Goal: Communication & Community: Answer question/provide support

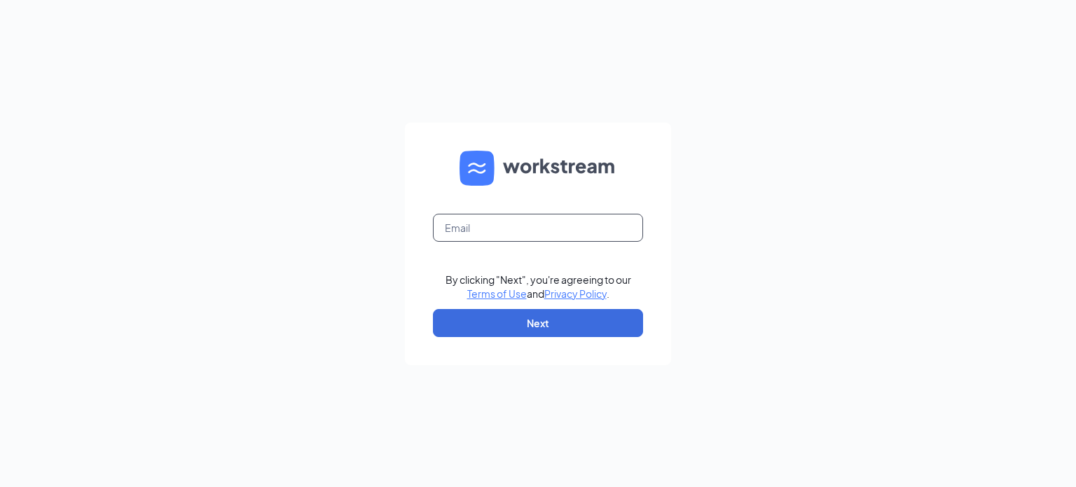
drag, startPoint x: 565, startPoint y: 227, endPoint x: 571, endPoint y: 220, distance: 9.4
click at [565, 227] on input "text" at bounding box center [538, 228] width 210 height 28
type input "arbys7903@gmail.com"
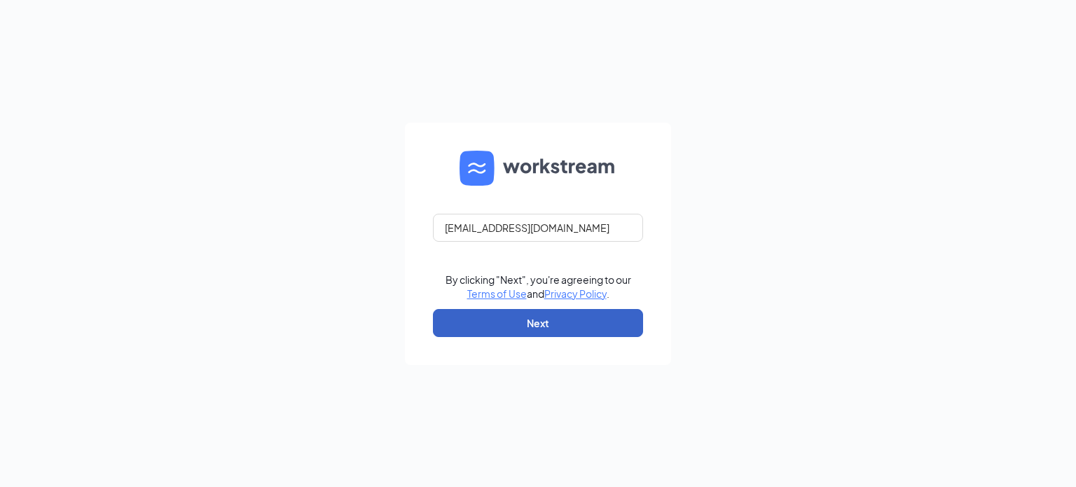
click at [594, 321] on button "Next" at bounding box center [538, 323] width 210 height 28
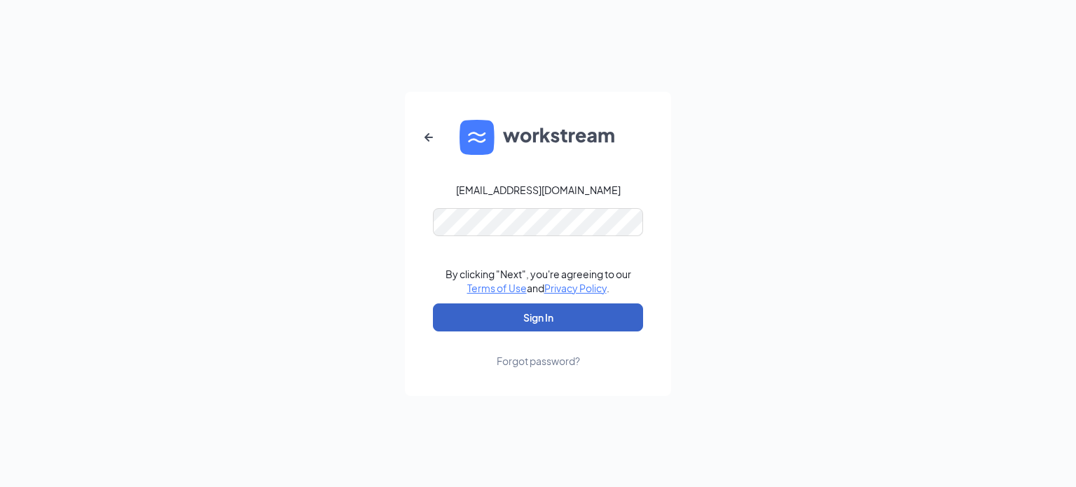
click at [574, 314] on button "Sign In" at bounding box center [538, 317] width 210 height 28
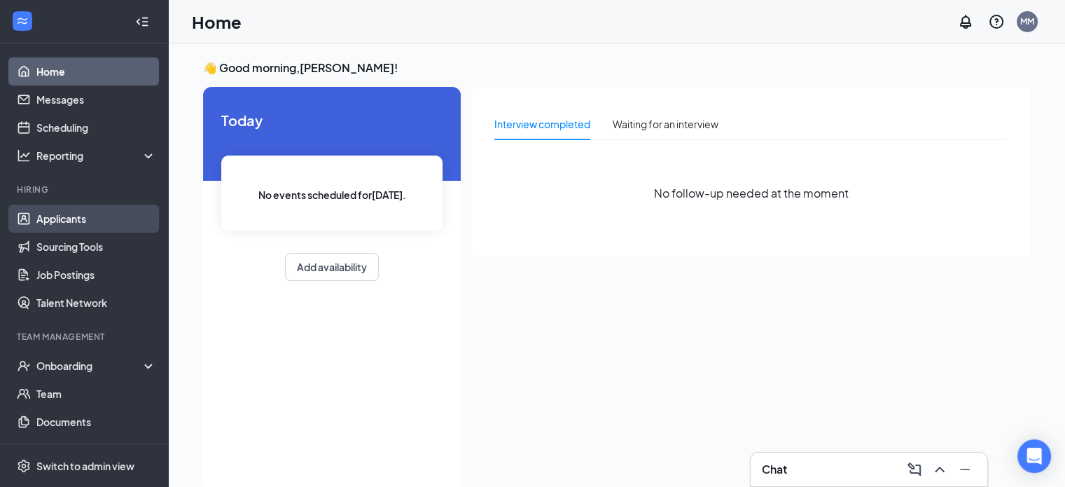
click at [46, 226] on link "Applicants" at bounding box center [96, 219] width 120 height 28
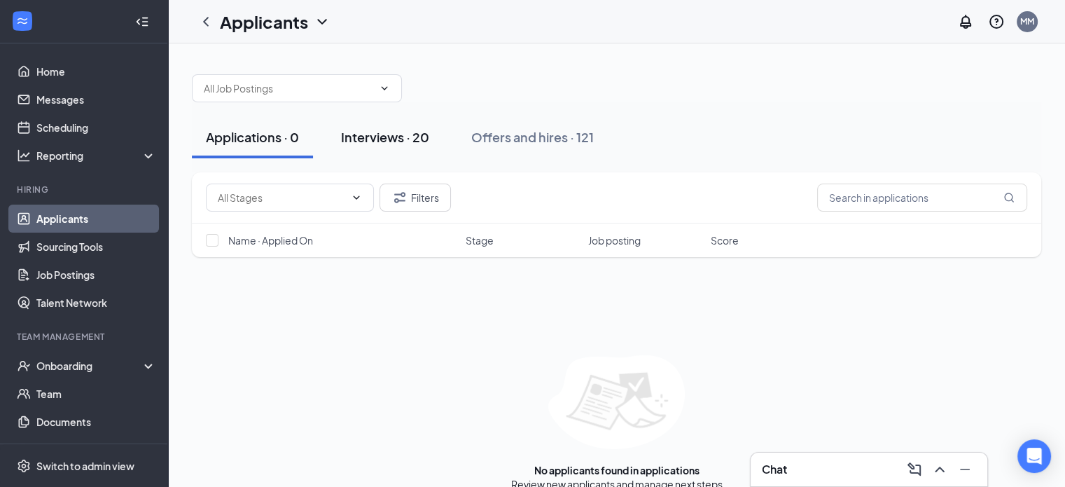
click at [395, 139] on div "Interviews · 20" at bounding box center [385, 137] width 88 height 18
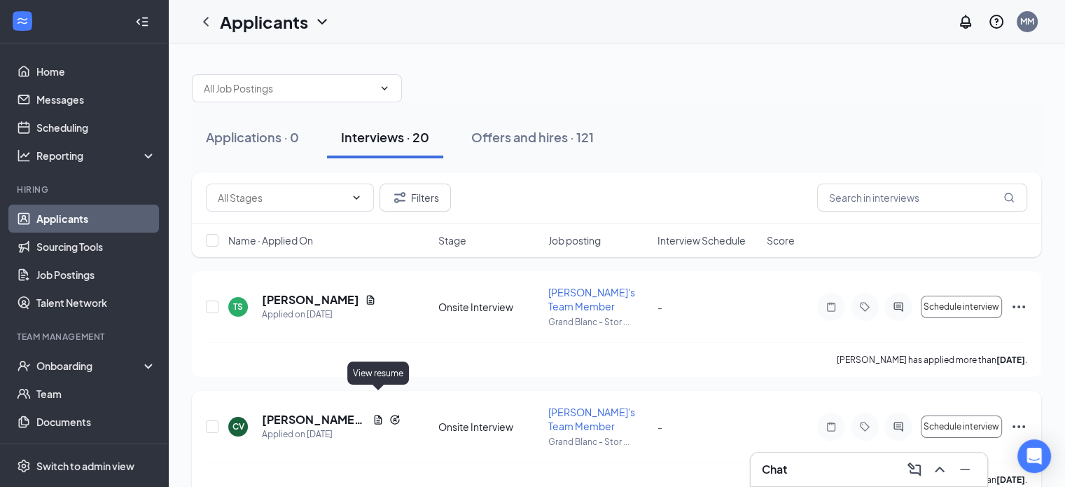
click at [379, 414] on icon "Document" at bounding box center [378, 419] width 11 height 11
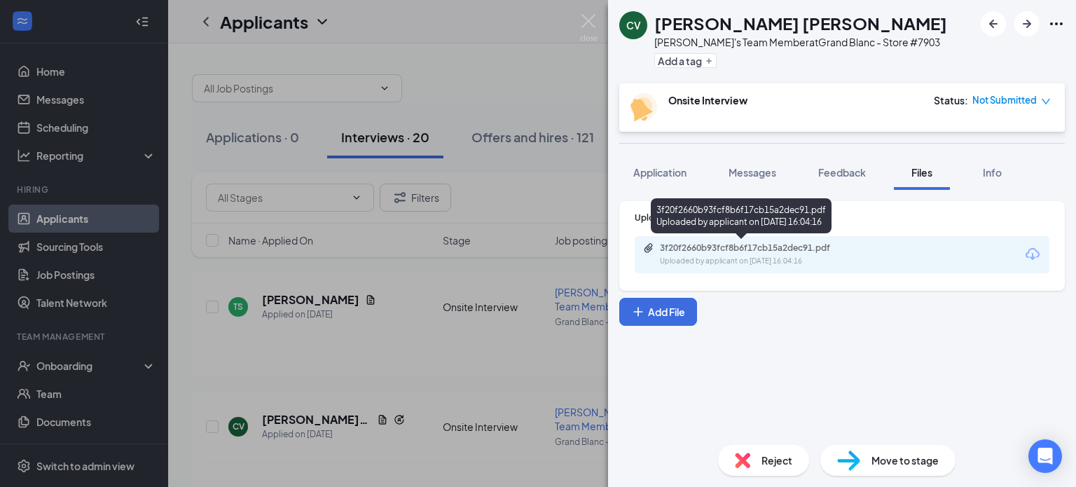
click at [765, 249] on div "3f20f2660b93fcf8b6f17cb15a2dec91.pdf" at bounding box center [758, 247] width 196 height 11
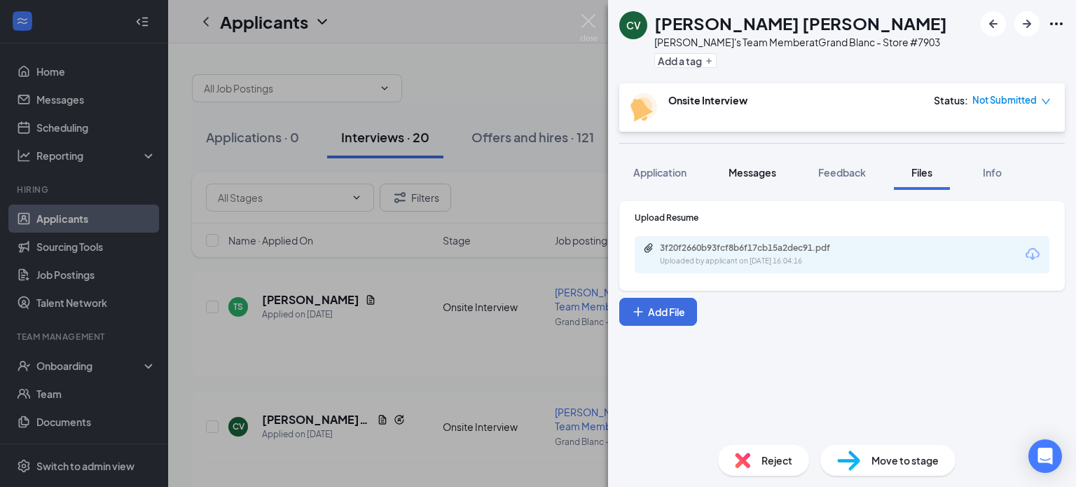
click at [773, 170] on span "Messages" at bounding box center [752, 172] width 48 height 13
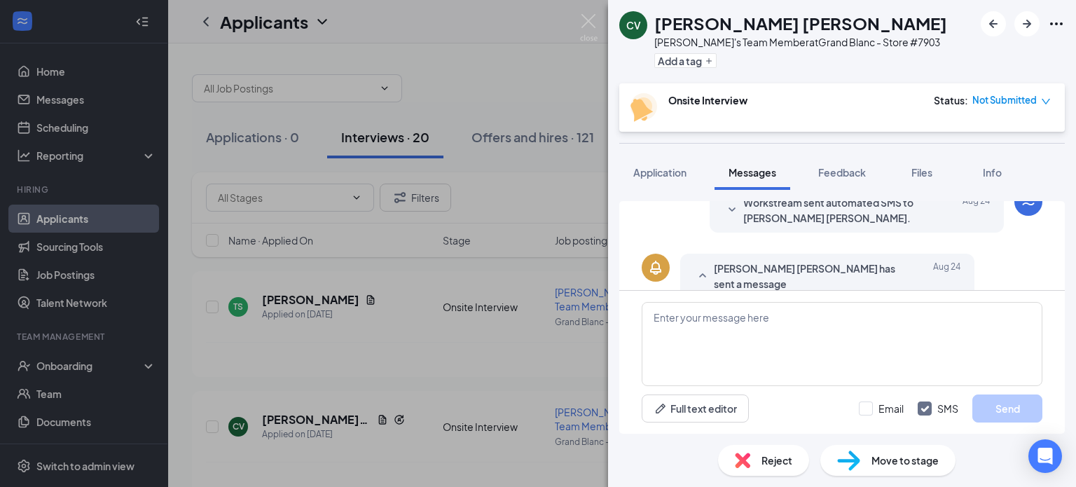
scroll to position [294, 0]
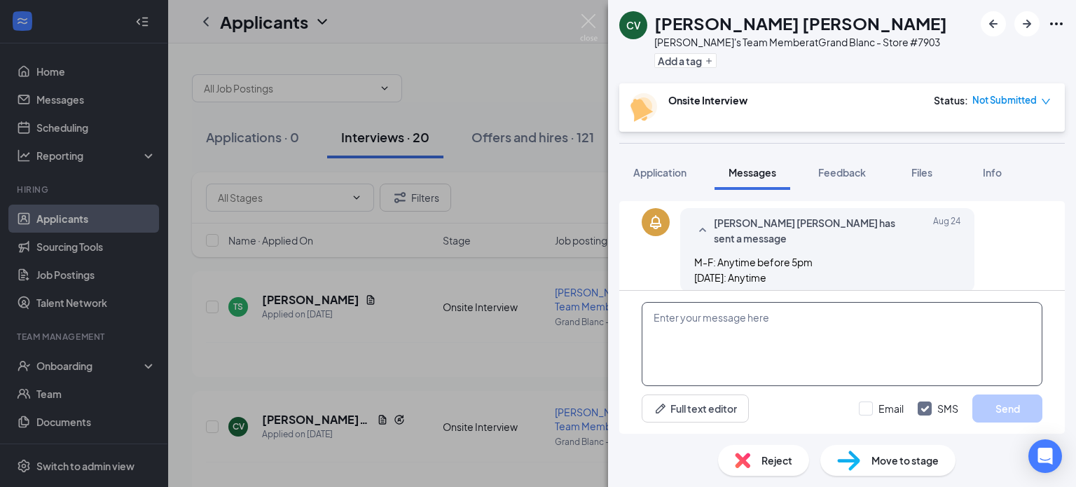
click at [779, 340] on textarea at bounding box center [842, 344] width 401 height 84
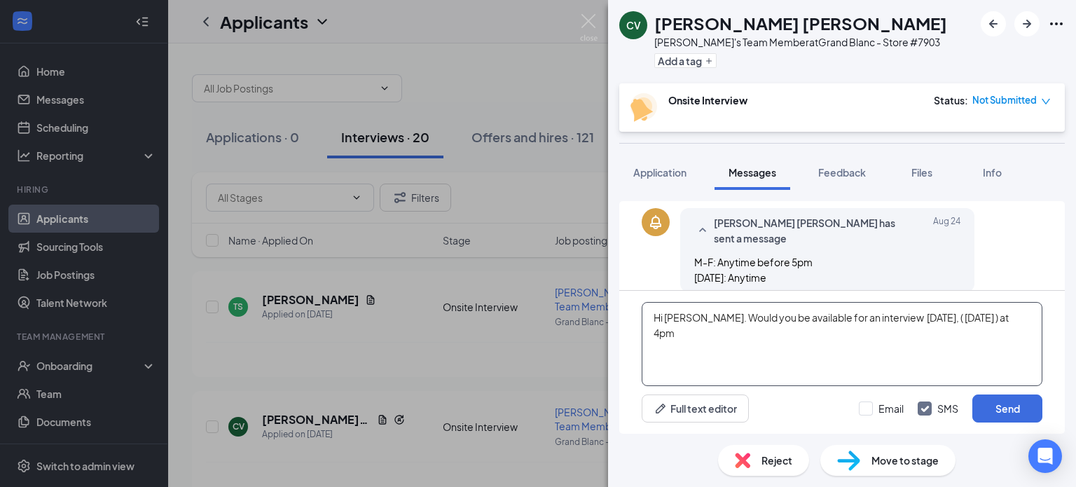
click at [1035, 317] on textarea "Hi [PERSON_NAME]. Would you be available for an interview [DATE], ( [DATE] ) at…" at bounding box center [842, 344] width 401 height 84
type textarea "Hi [PERSON_NAME]. Would you be available for an interview [DATE], ( [DATE] ) at…"
click at [1002, 414] on button "Send" at bounding box center [1007, 408] width 70 height 28
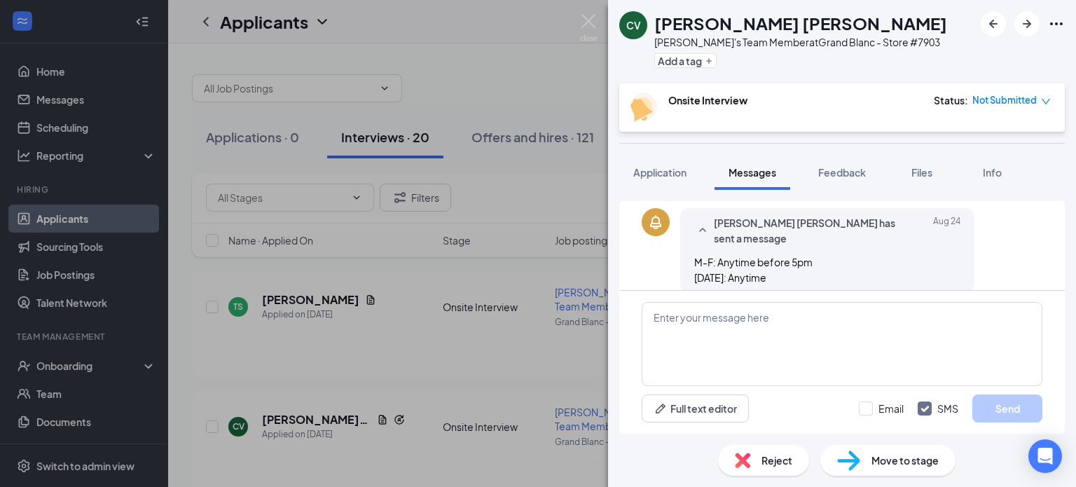
scroll to position [399, 0]
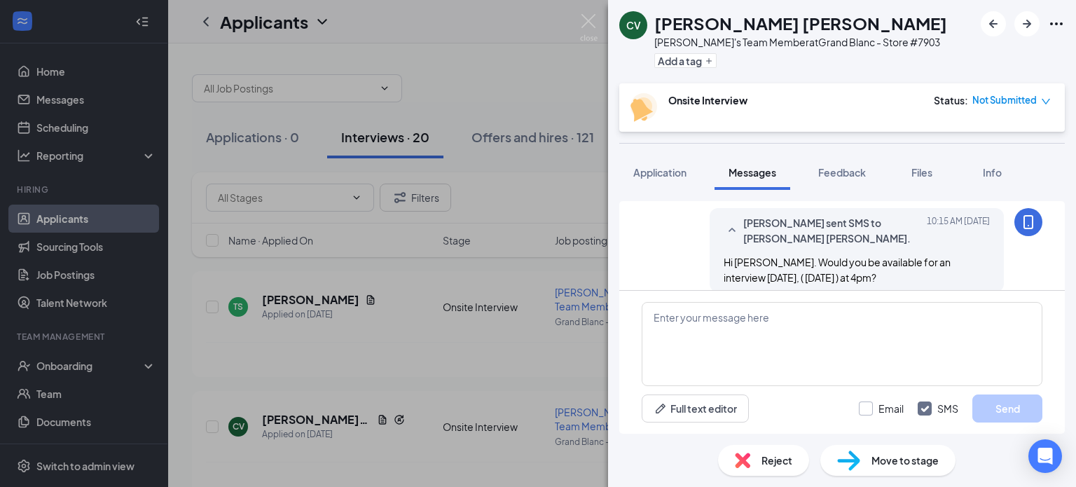
click at [868, 410] on input "Email" at bounding box center [881, 408] width 45 height 14
checkbox input "true"
click at [585, 19] on img at bounding box center [589, 27] width 18 height 27
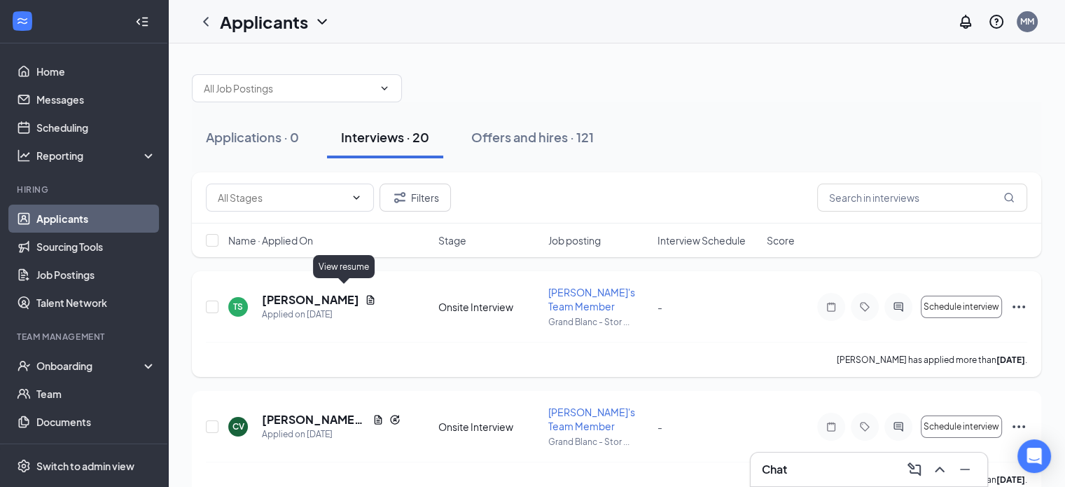
click at [367, 295] on icon "Document" at bounding box center [371, 299] width 8 height 9
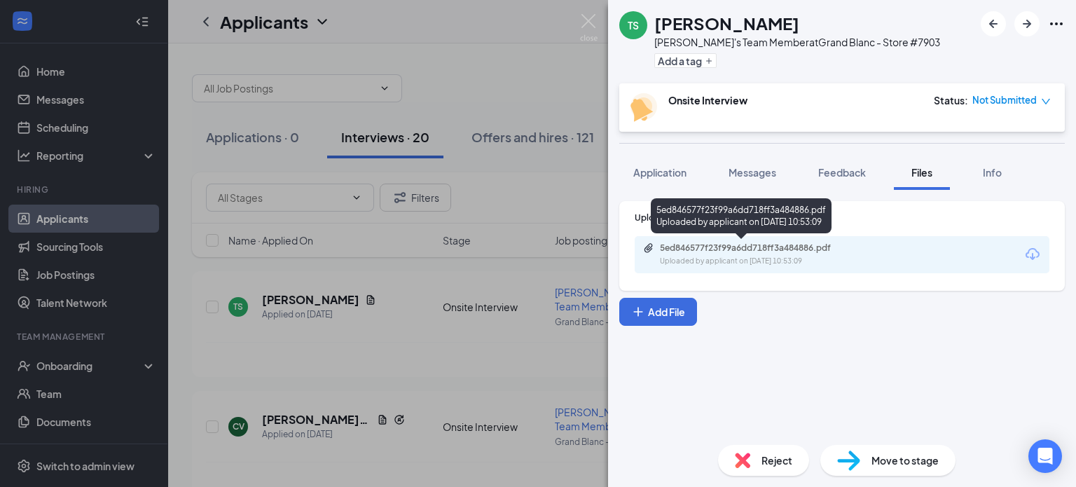
click at [723, 249] on div "5ed846577f23f99a6dd718ff3a484886.pdf" at bounding box center [758, 247] width 196 height 11
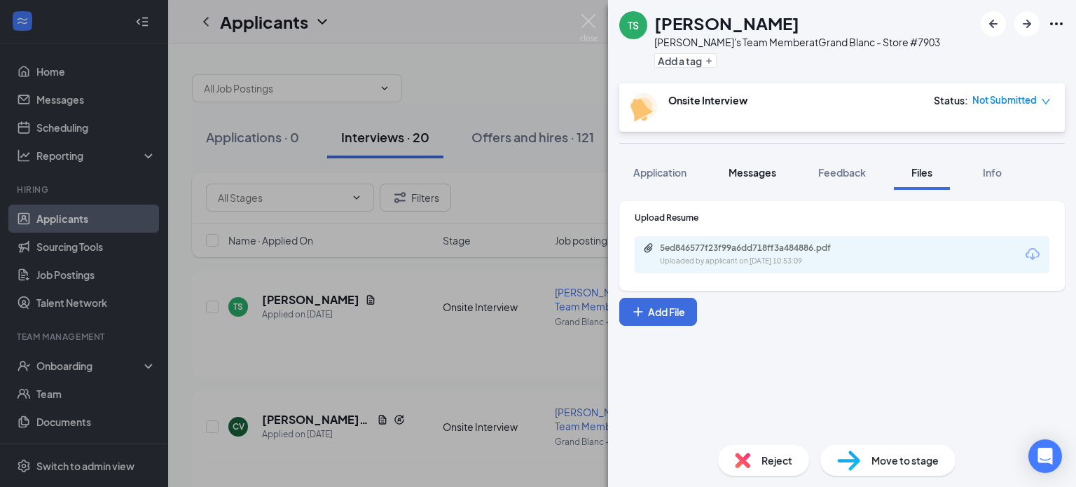
click at [758, 166] on span "Messages" at bounding box center [752, 172] width 48 height 13
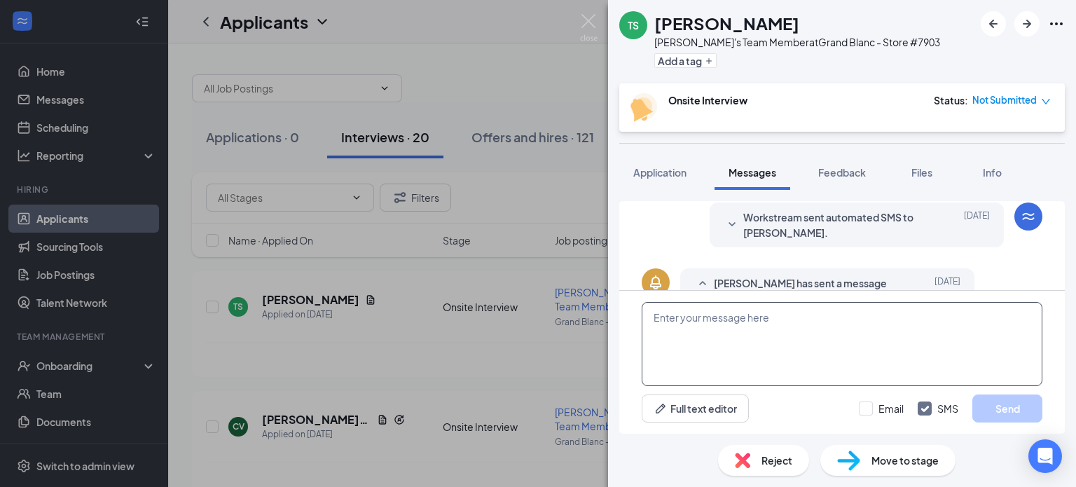
scroll to position [265, 0]
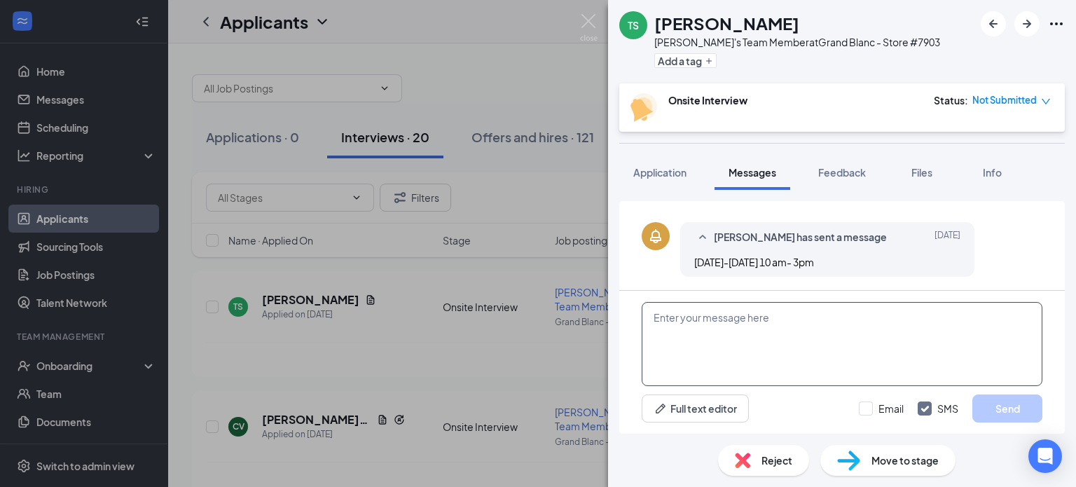
click at [771, 337] on textarea at bounding box center [842, 344] width 401 height 84
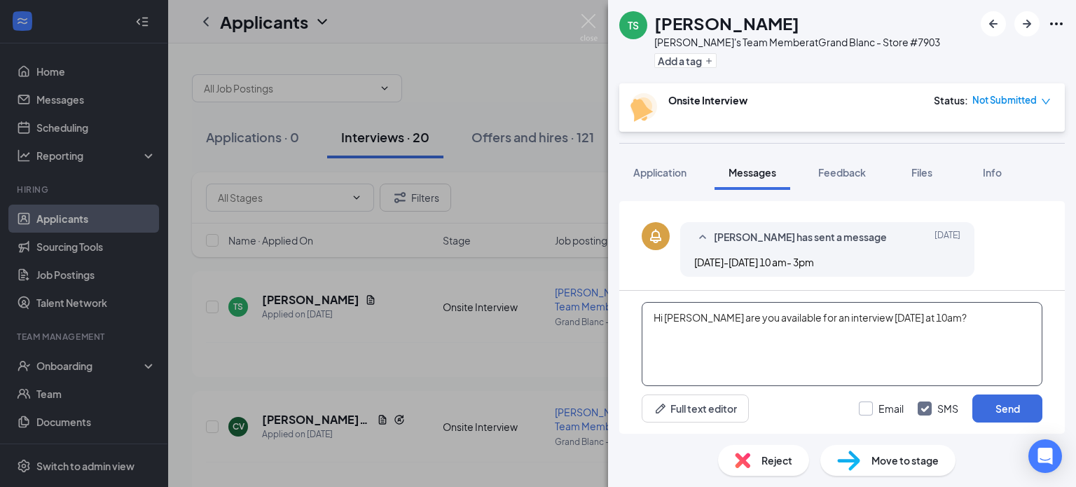
type textarea "Hi [PERSON_NAME] are you available for an interview [DATE] at 10am?"
click at [870, 405] on input "Email" at bounding box center [881, 408] width 45 height 14
checkbox input "true"
click at [1011, 397] on button "Send" at bounding box center [1007, 408] width 70 height 28
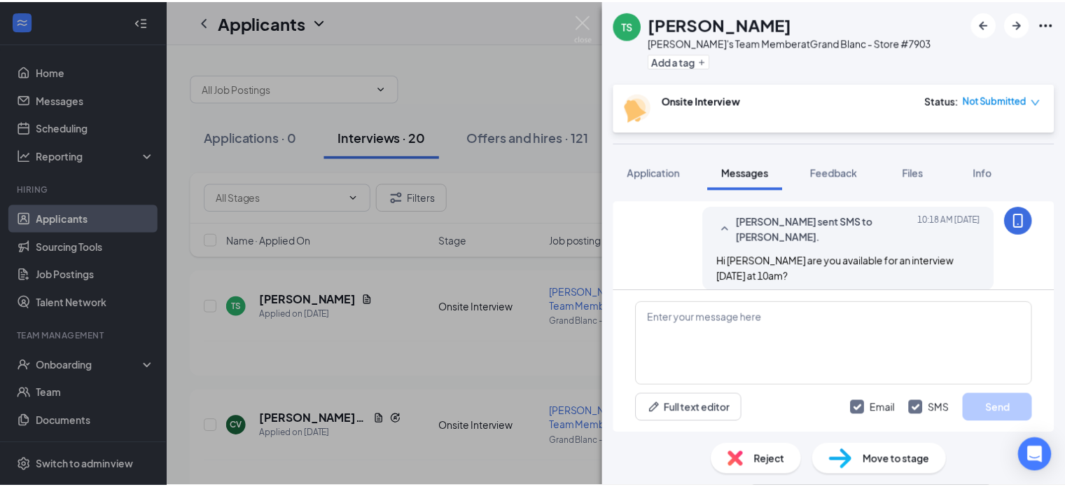
scroll to position [475, 0]
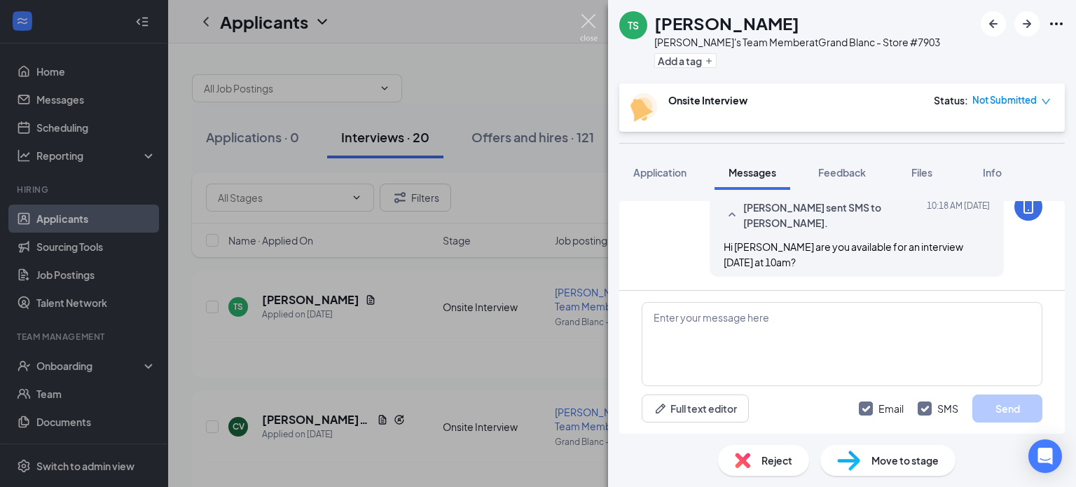
click at [583, 20] on img at bounding box center [589, 27] width 18 height 27
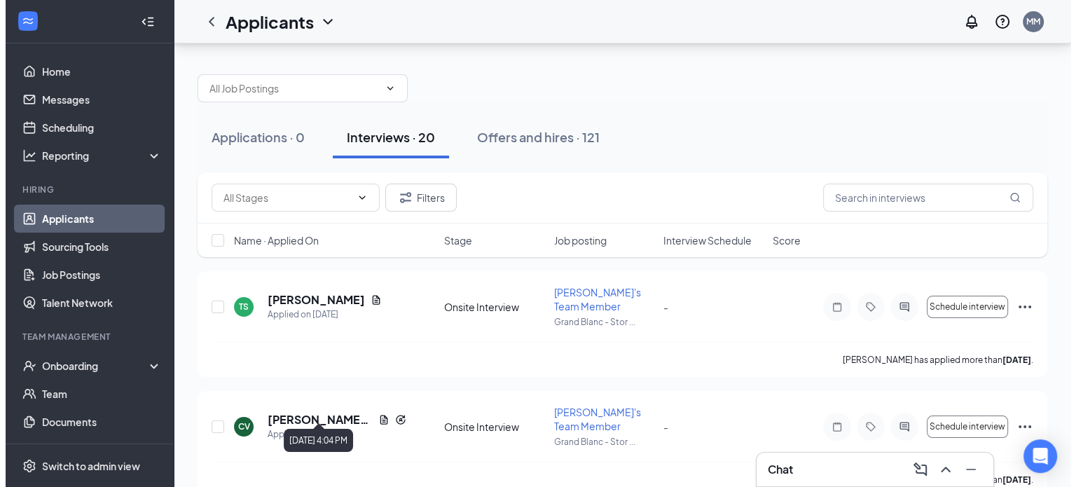
scroll to position [116, 0]
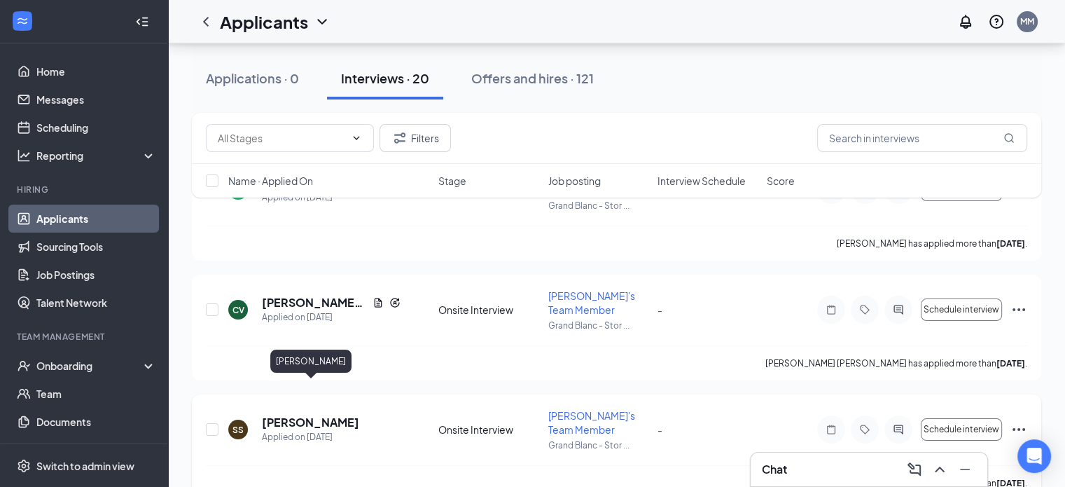
click at [338, 415] on h5 "[PERSON_NAME]" at bounding box center [310, 422] width 97 height 15
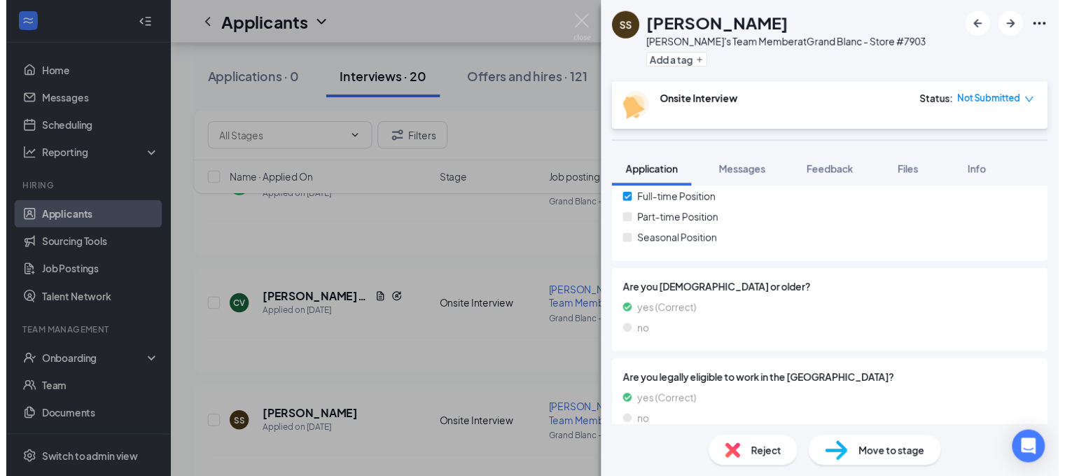
scroll to position [466, 0]
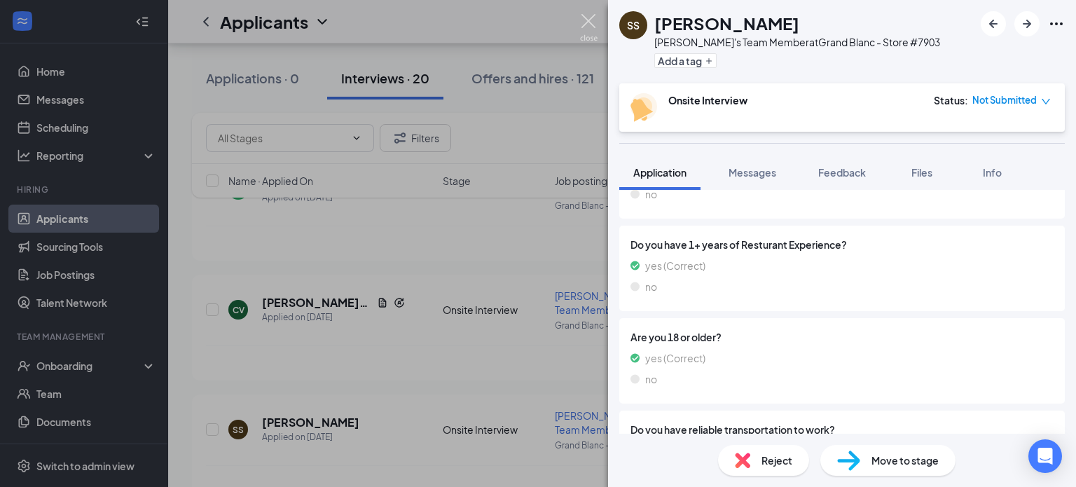
click at [588, 19] on img at bounding box center [589, 27] width 18 height 27
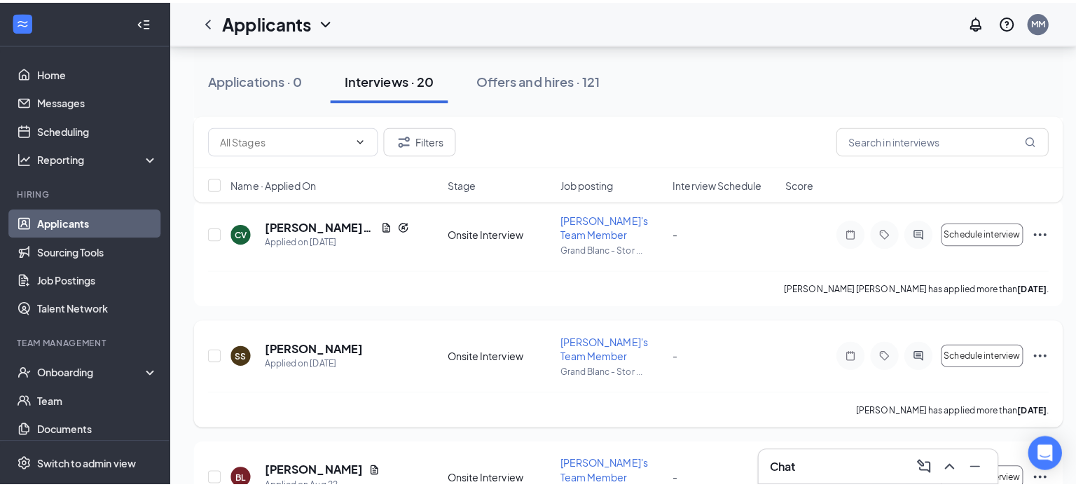
scroll to position [233, 0]
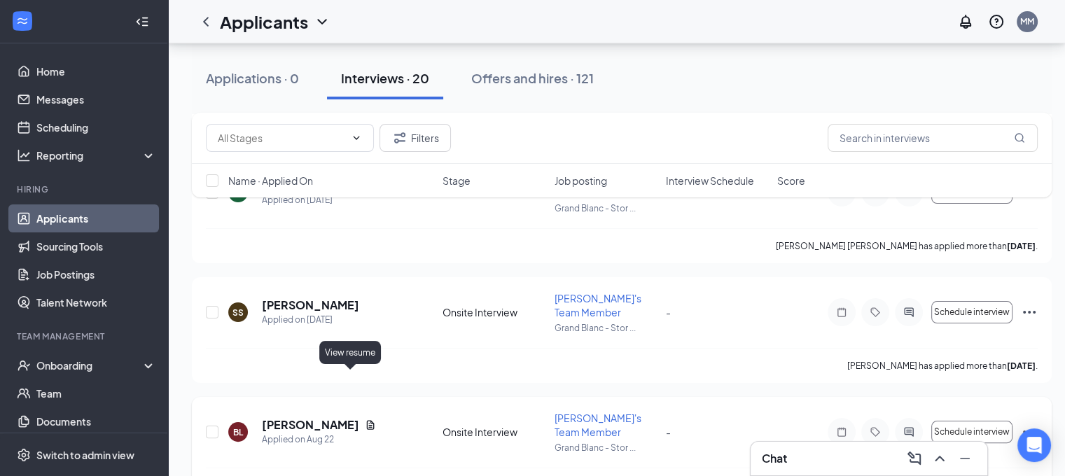
click at [365, 420] on icon "Document" at bounding box center [370, 425] width 11 height 11
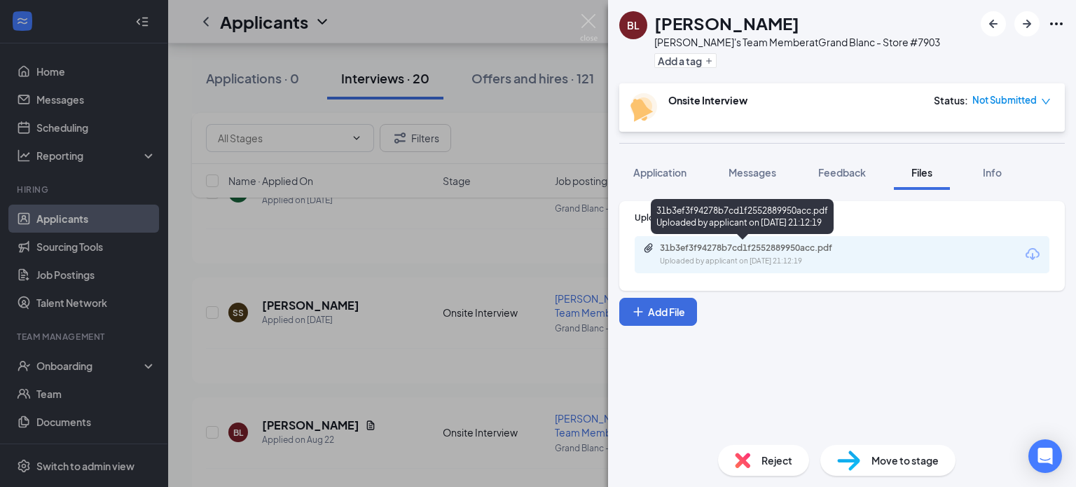
click at [694, 251] on div "31b3ef3f94278b7cd1f2552889950acc.pdf" at bounding box center [758, 247] width 196 height 11
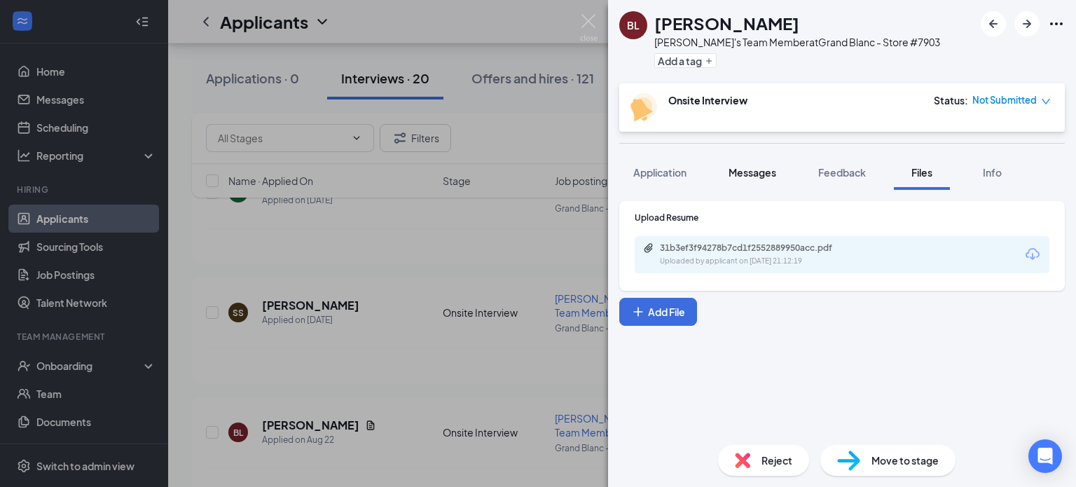
click at [756, 167] on span "Messages" at bounding box center [752, 172] width 48 height 13
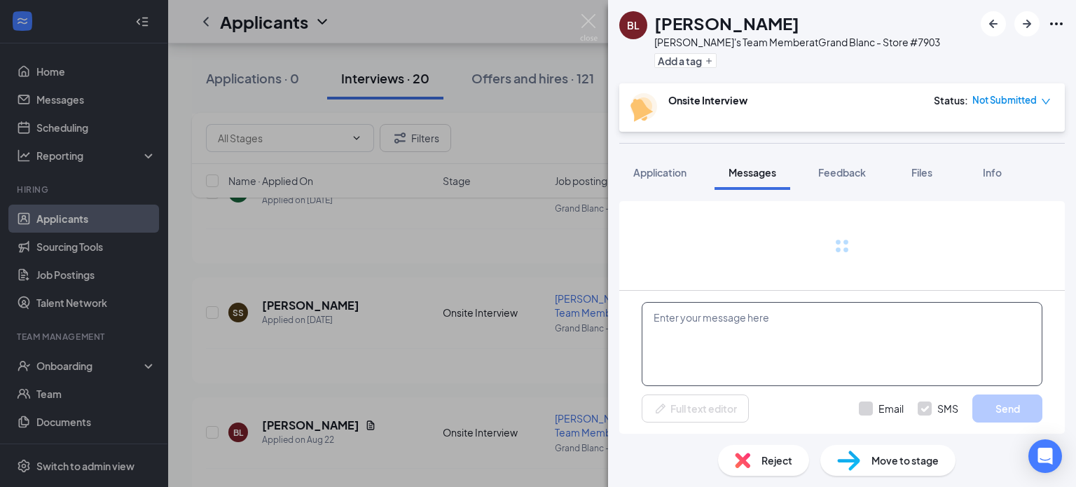
click at [724, 364] on textarea at bounding box center [842, 344] width 401 height 84
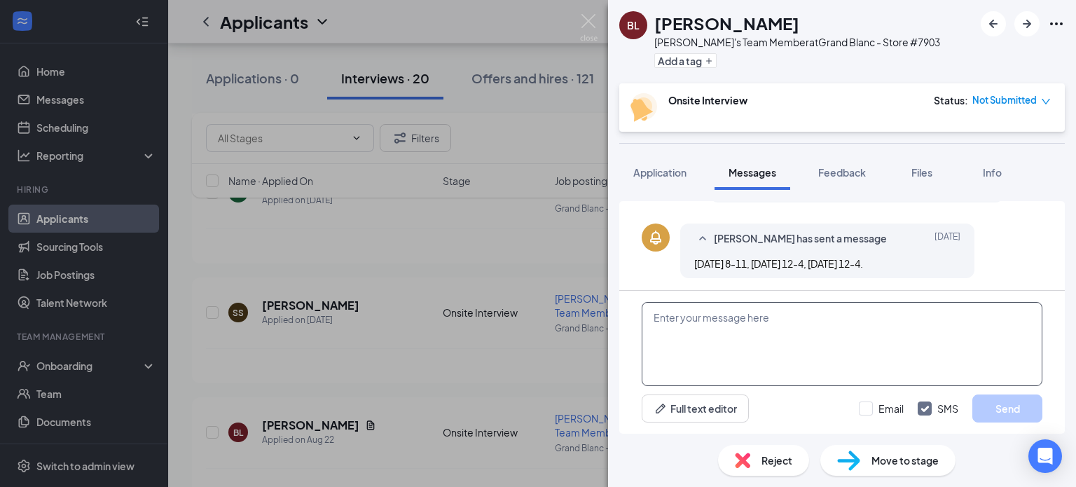
scroll to position [265, 0]
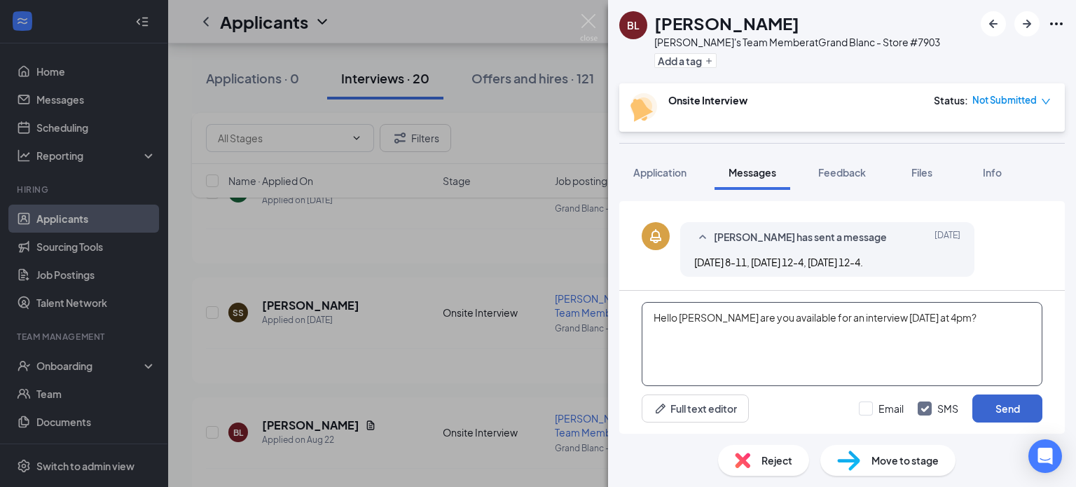
type textarea "Hello [PERSON_NAME] are you available for an interview [DATE] at 4pm?"
click at [1014, 403] on button "Send" at bounding box center [1007, 408] width 70 height 28
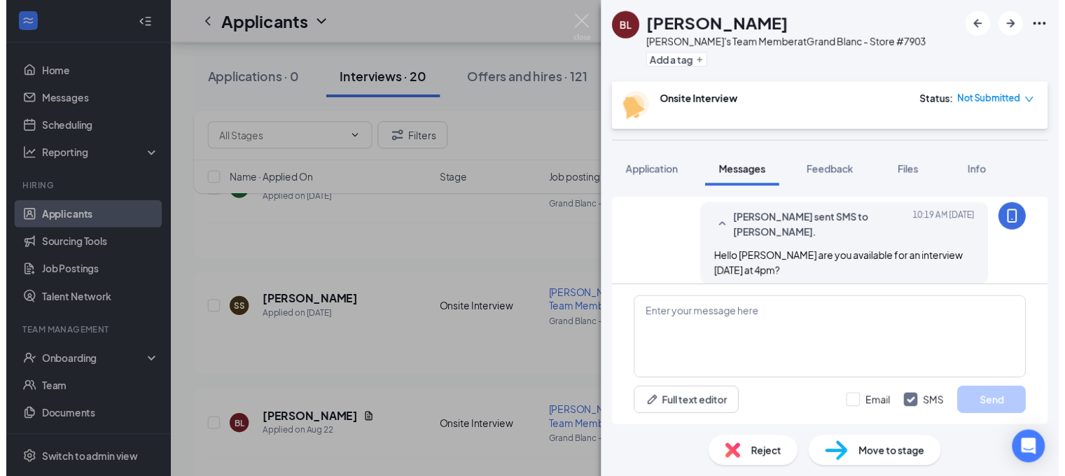
scroll to position [370, 0]
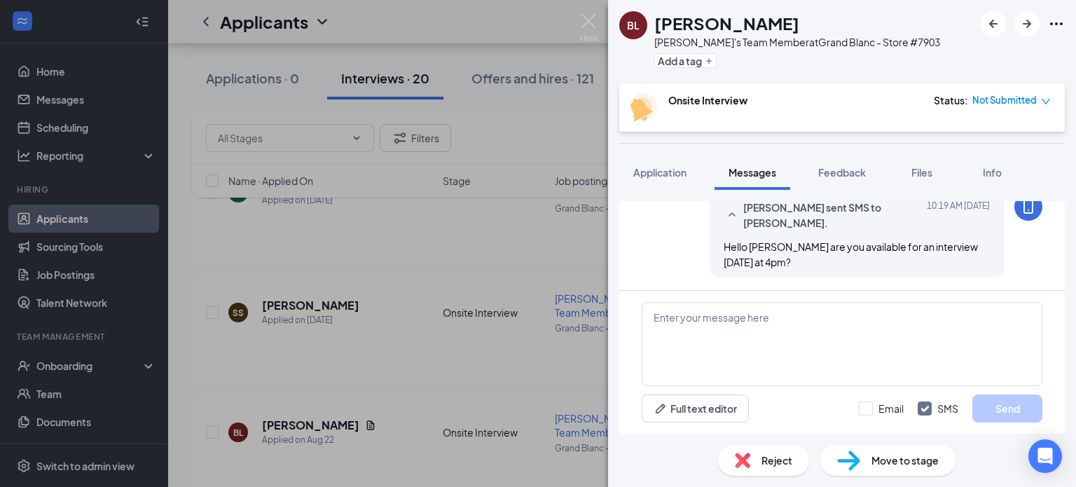
click at [593, 8] on div "[PERSON_NAME]'s Team Member at [GEOGRAPHIC_DATA] - Store #7903 Add a tag Onsite…" at bounding box center [538, 243] width 1076 height 487
click at [588, 15] on div "Applicants MM" at bounding box center [622, 21] width 908 height 43
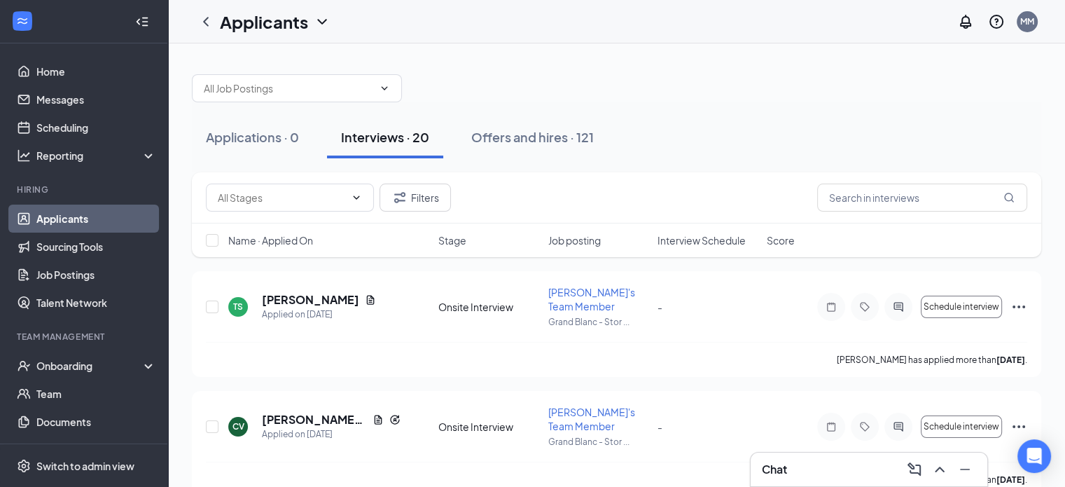
click at [785, 467] on h3 "Chat" at bounding box center [774, 469] width 25 height 15
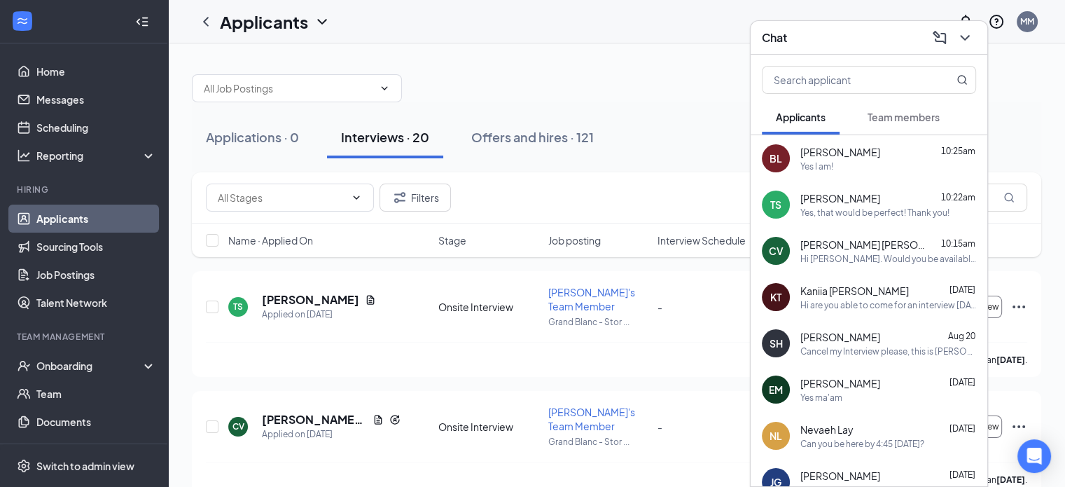
click at [843, 167] on div "Yes I am!" at bounding box center [889, 166] width 176 height 12
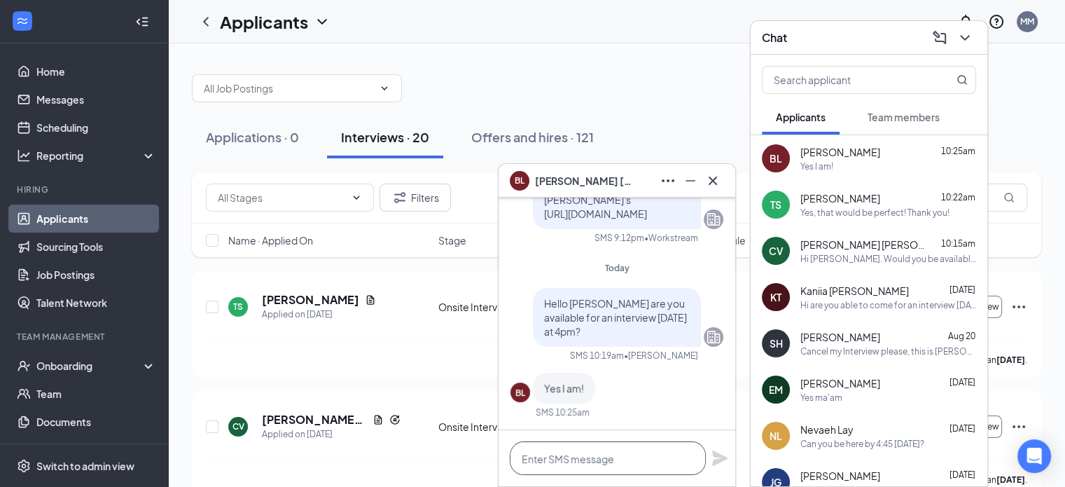
click at [623, 464] on textarea at bounding box center [608, 458] width 196 height 34
type textarea "Great I will see you at 4!"
click at [720, 462] on icon "Plane" at bounding box center [719, 457] width 15 height 15
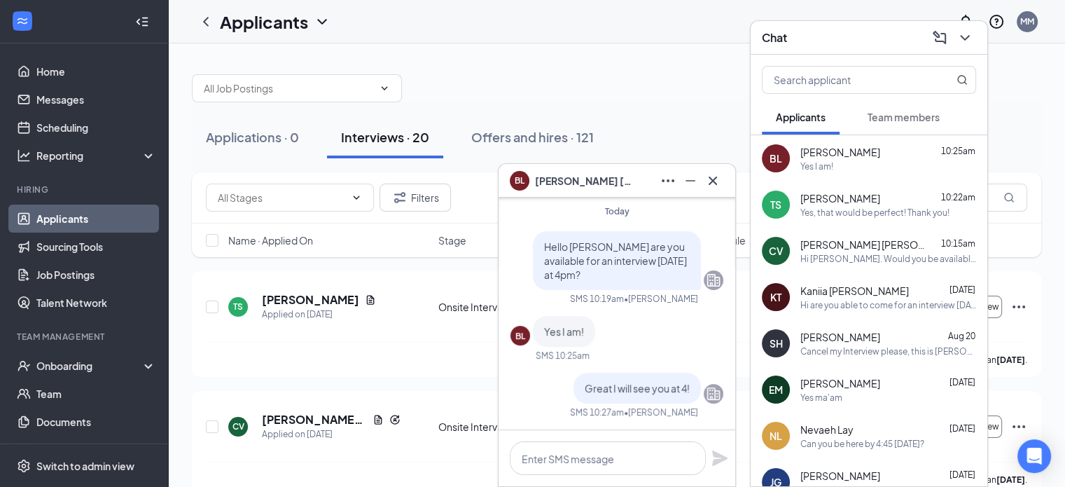
click at [835, 218] on div "Yes, that would be perfect! Thank you!" at bounding box center [875, 213] width 149 height 12
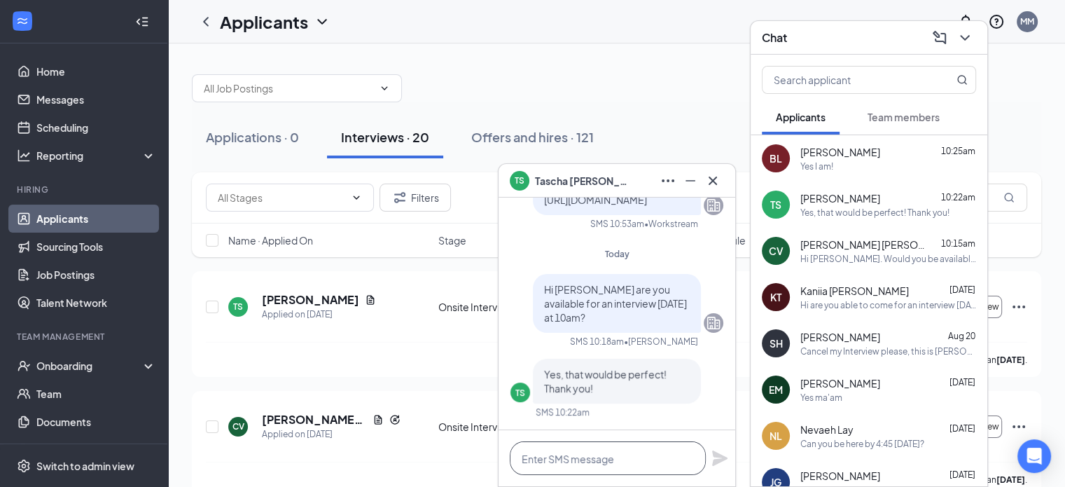
click at [655, 462] on textarea at bounding box center [608, 458] width 196 height 34
type textarea "Great I will see you then!"
click at [720, 462] on icon "Plane" at bounding box center [719, 457] width 15 height 15
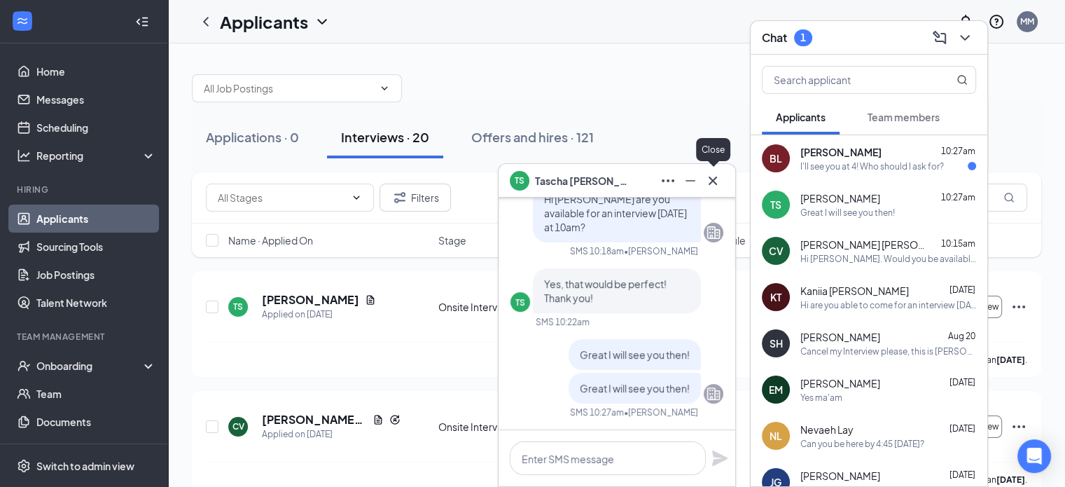
click at [712, 183] on icon "Cross" at bounding box center [713, 180] width 17 height 17
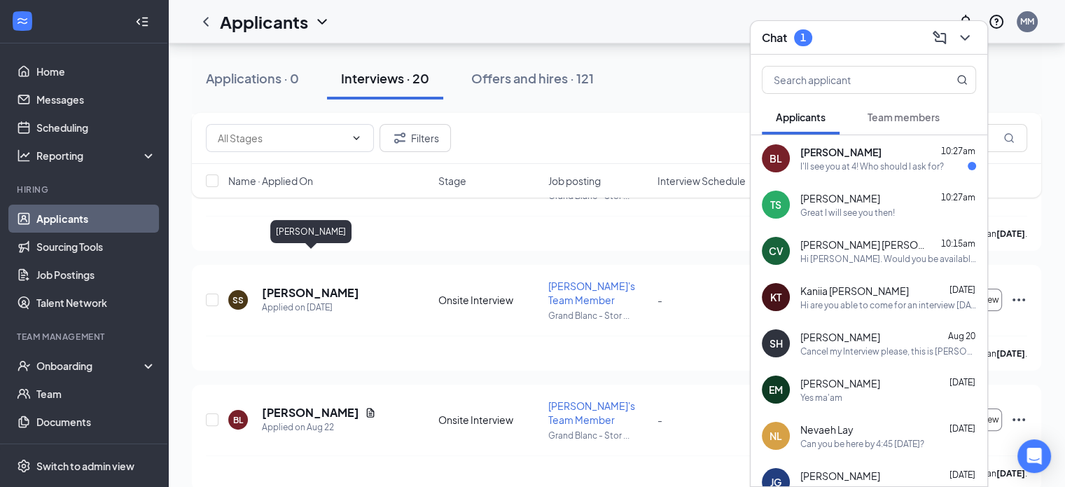
scroll to position [350, 0]
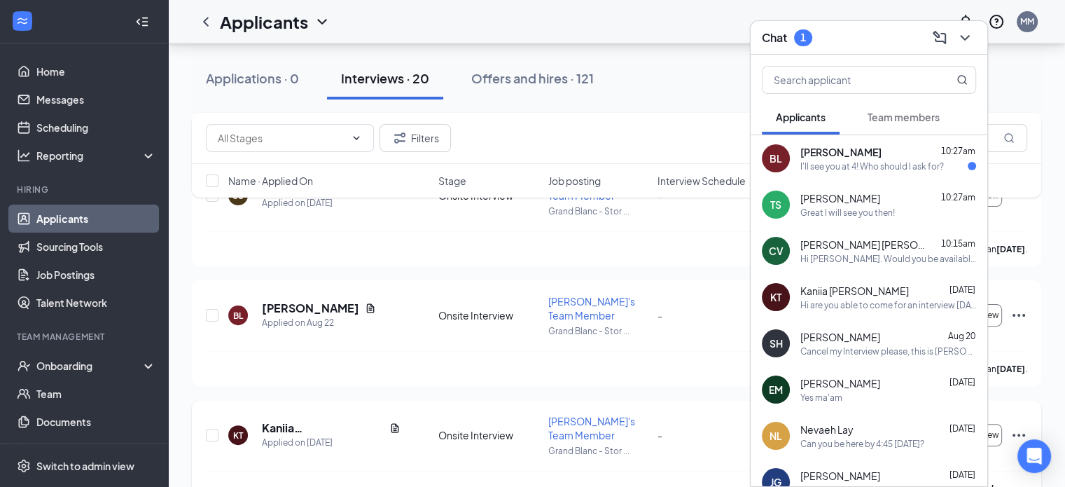
click at [1019, 427] on icon "Ellipses" at bounding box center [1019, 435] width 17 height 17
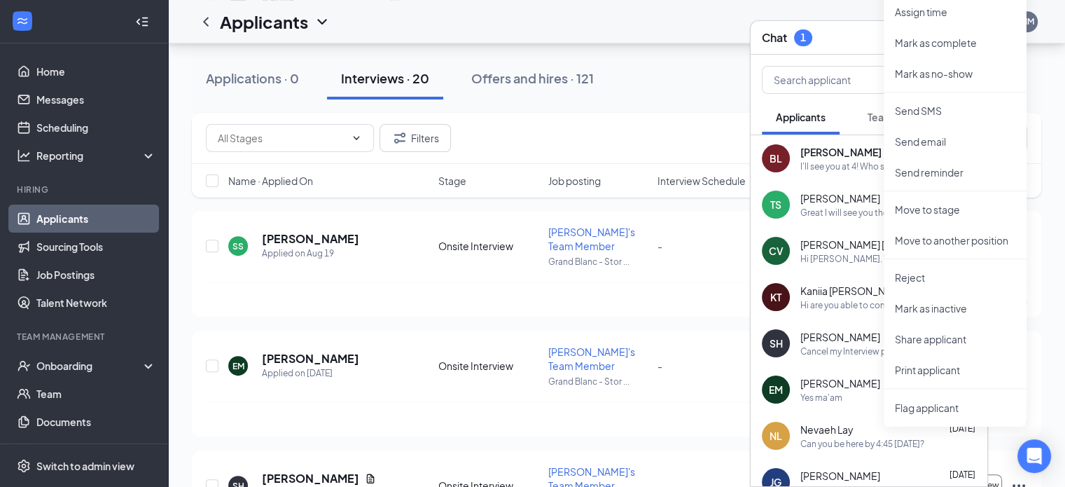
scroll to position [817, 0]
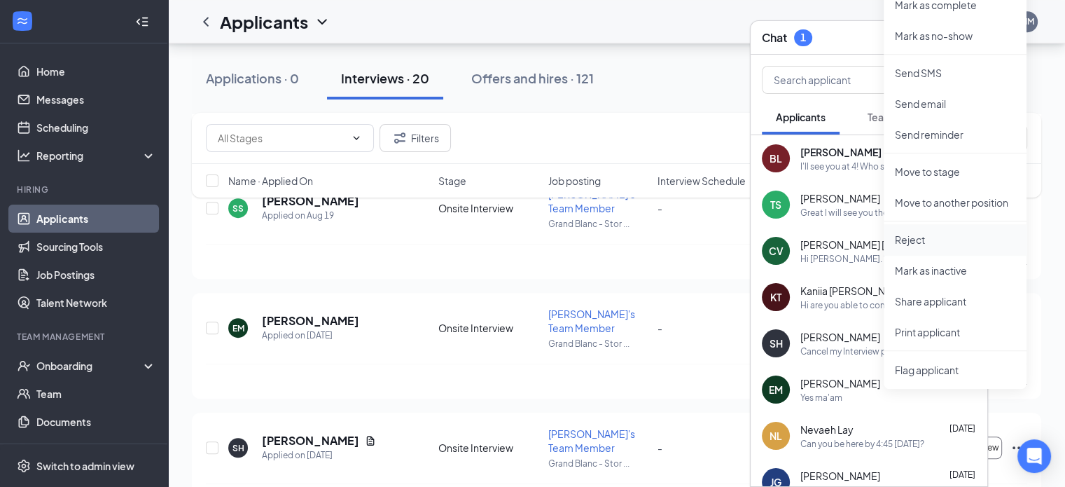
click at [929, 246] on li "Reject" at bounding box center [955, 239] width 143 height 31
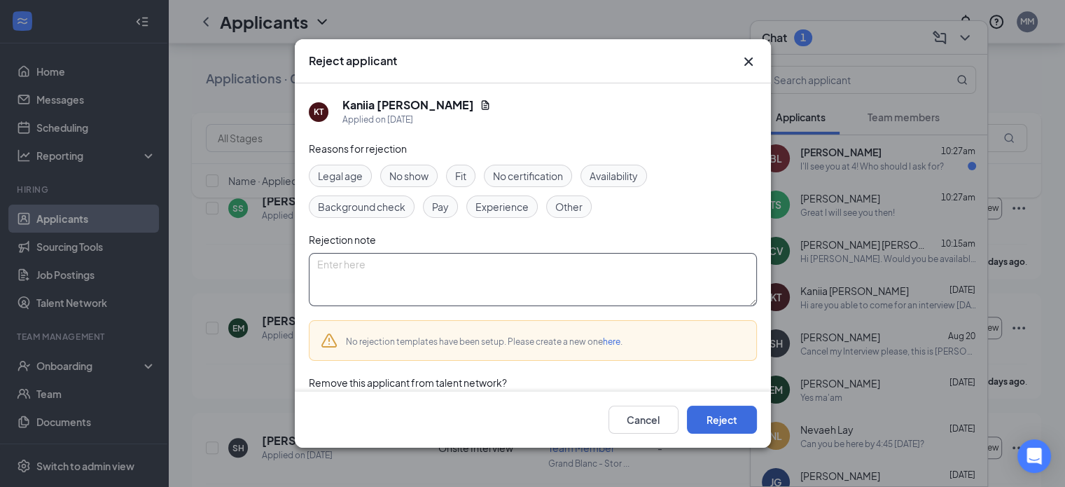
click at [574, 282] on textarea at bounding box center [533, 279] width 448 height 53
type textarea "No Response"
click at [713, 431] on button "Reject" at bounding box center [722, 420] width 70 height 28
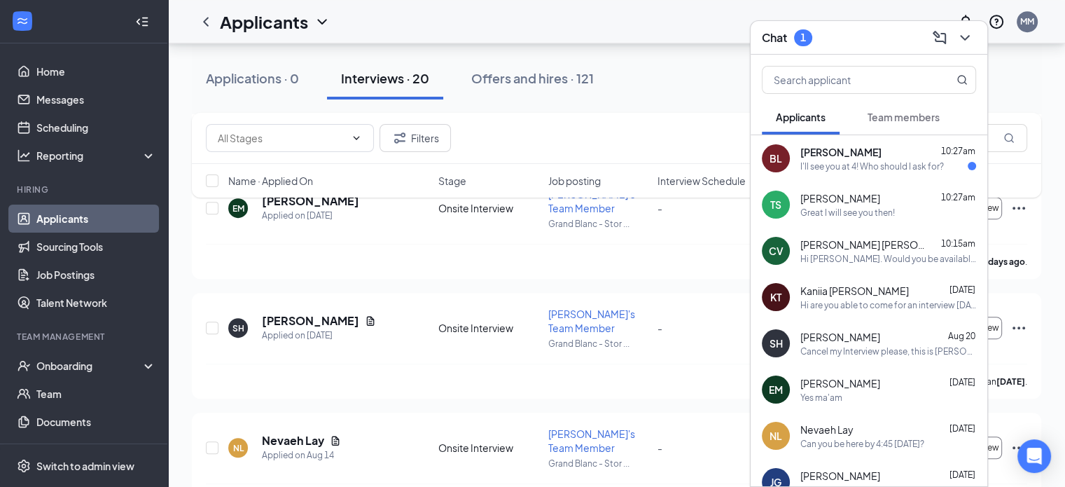
click at [835, 448] on div "Can you be here by 4:45 [DATE]?" at bounding box center [863, 444] width 124 height 12
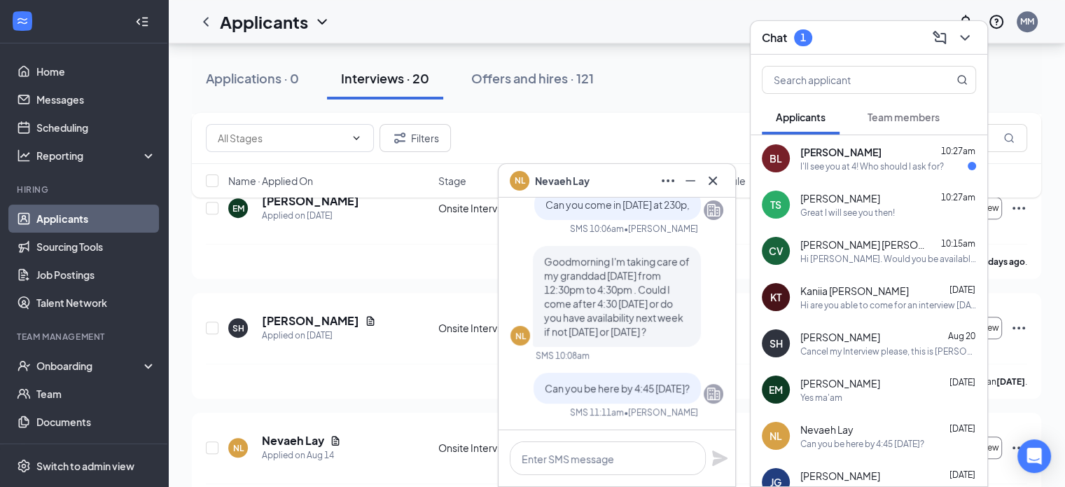
click at [625, 179] on div "NL Nevaeh Lay" at bounding box center [617, 180] width 214 height 22
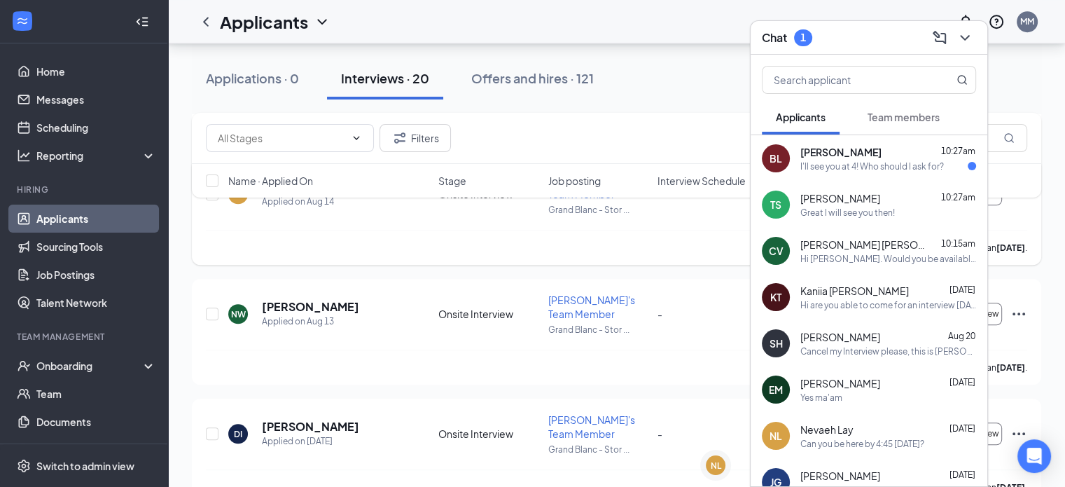
scroll to position [1284, 0]
